Goal: Information Seeking & Learning: Check status

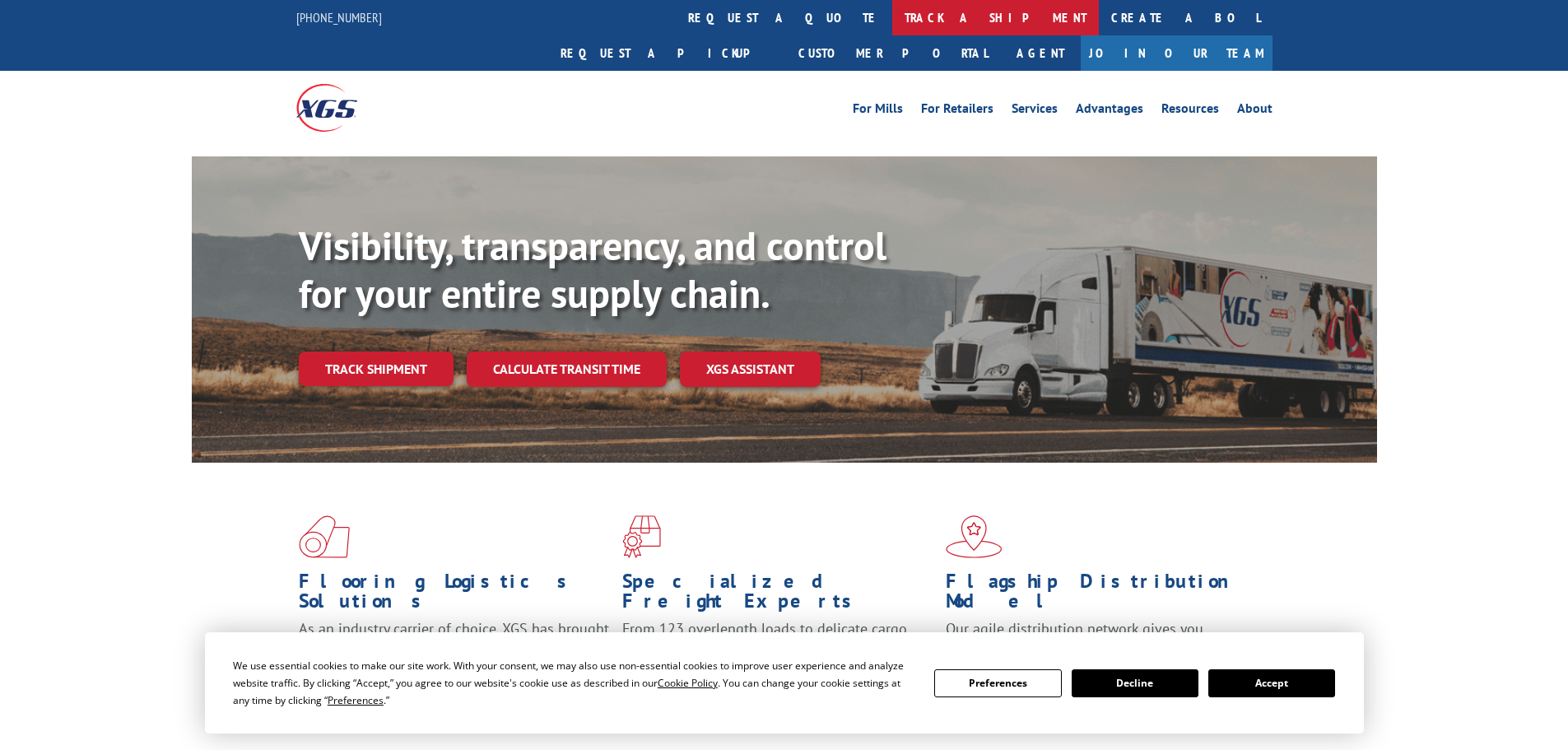
click at [892, 22] on link "track a shipment" at bounding box center [995, 18] width 207 height 36
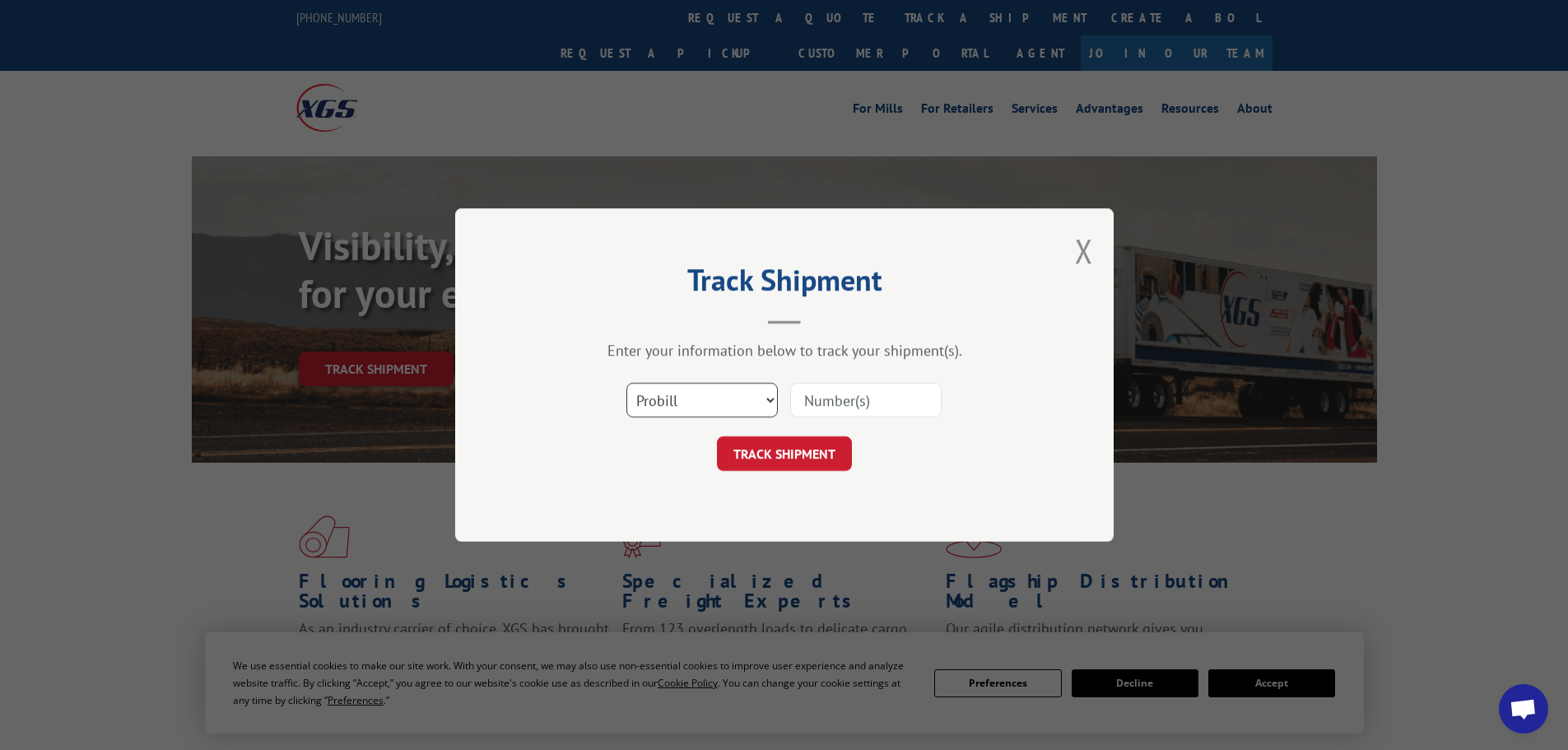
click at [662, 396] on select "Select category... Probill BOL PO" at bounding box center [702, 400] width 151 height 35
select select "po"
click at [626, 383] on select "Select category... Probill BOL PO" at bounding box center [702, 400] width 151 height 35
click at [819, 403] on input at bounding box center [866, 400] width 151 height 35
type input "59991392"
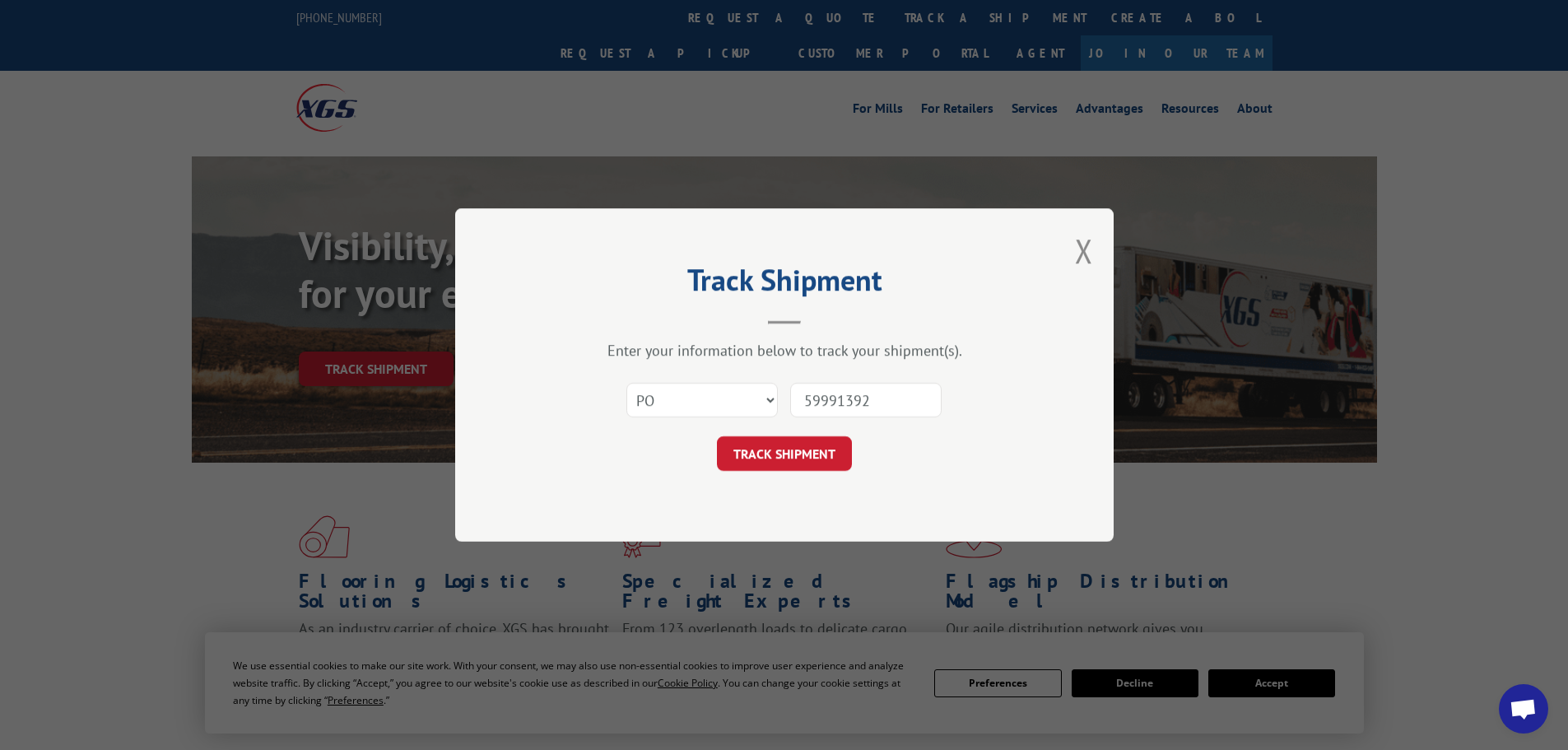
click at [717, 436] on button "TRACK SHIPMENT" at bounding box center [784, 453] width 135 height 35
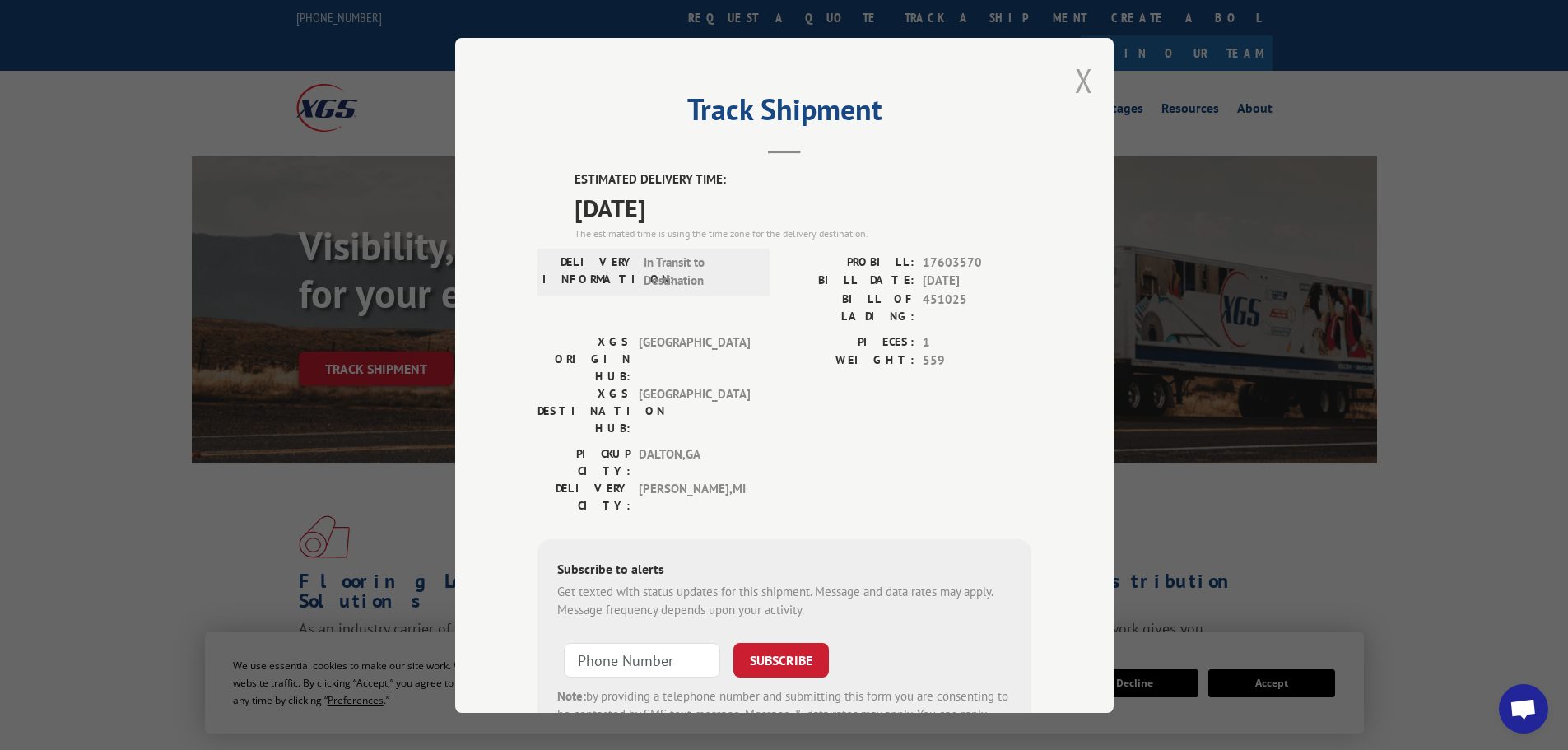
click at [1078, 73] on button "Close modal" at bounding box center [1084, 80] width 18 height 43
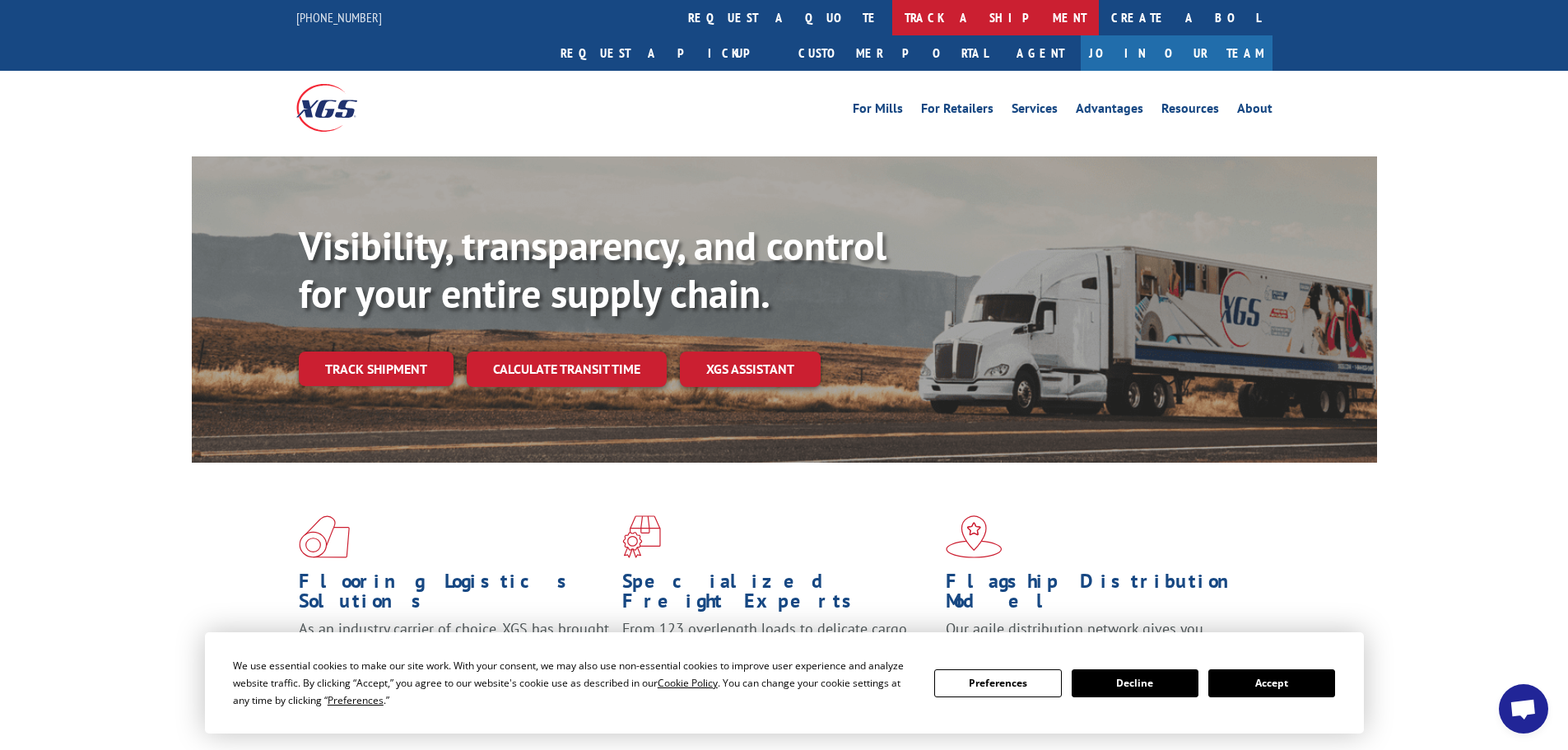
click at [892, 21] on link "track a shipment" at bounding box center [995, 18] width 207 height 36
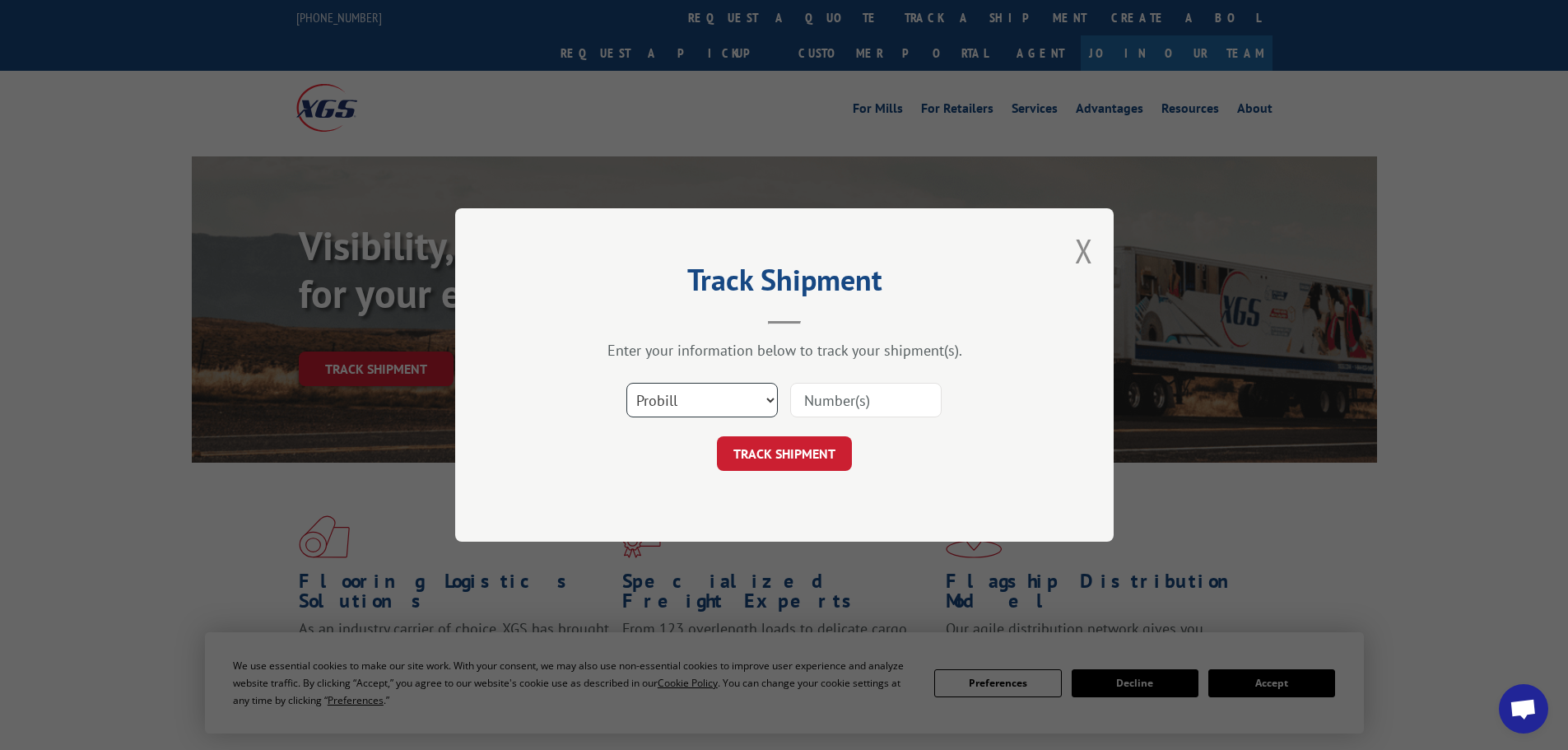
click at [744, 405] on select "Select category... Probill BOL PO" at bounding box center [702, 400] width 151 height 35
select select "po"
click at [626, 383] on select "Select category... Probill BOL PO" at bounding box center [702, 400] width 151 height 35
click at [832, 395] on input at bounding box center [866, 400] width 151 height 35
type input "59991426"
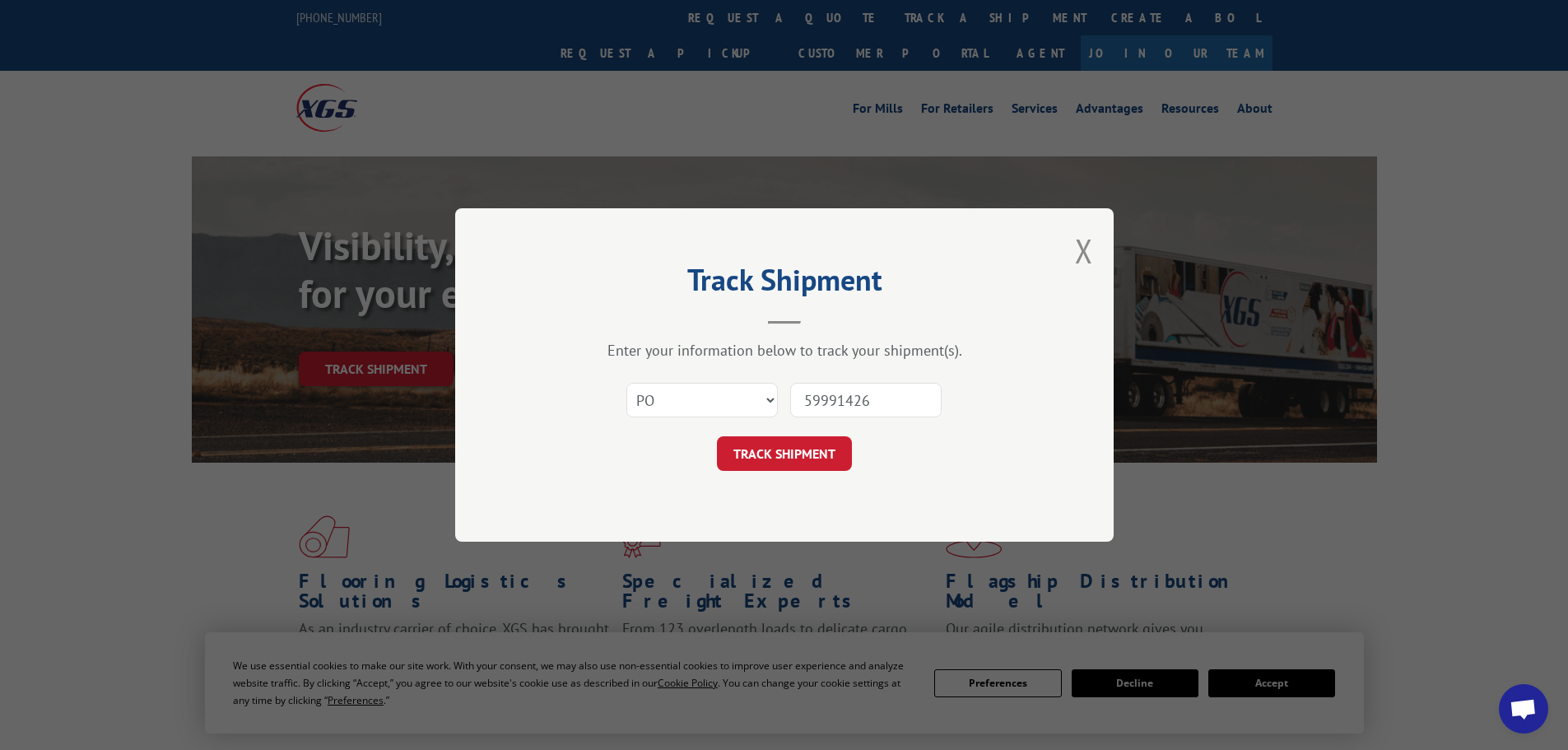
click button "TRACK SHIPMENT" at bounding box center [784, 453] width 135 height 35
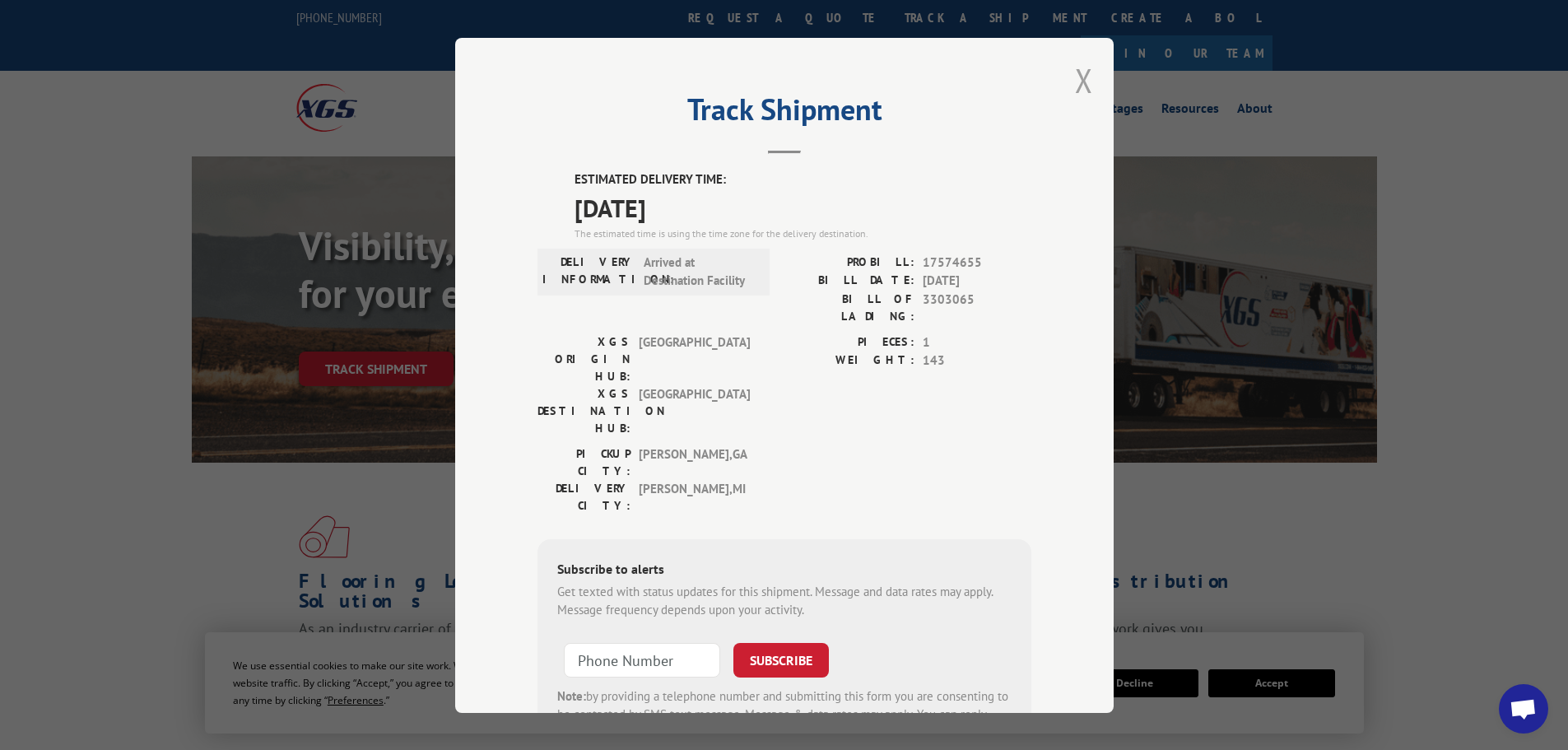
click at [1075, 82] on button "Close modal" at bounding box center [1084, 80] width 18 height 43
